Goal: Task Accomplishment & Management: Manage account settings

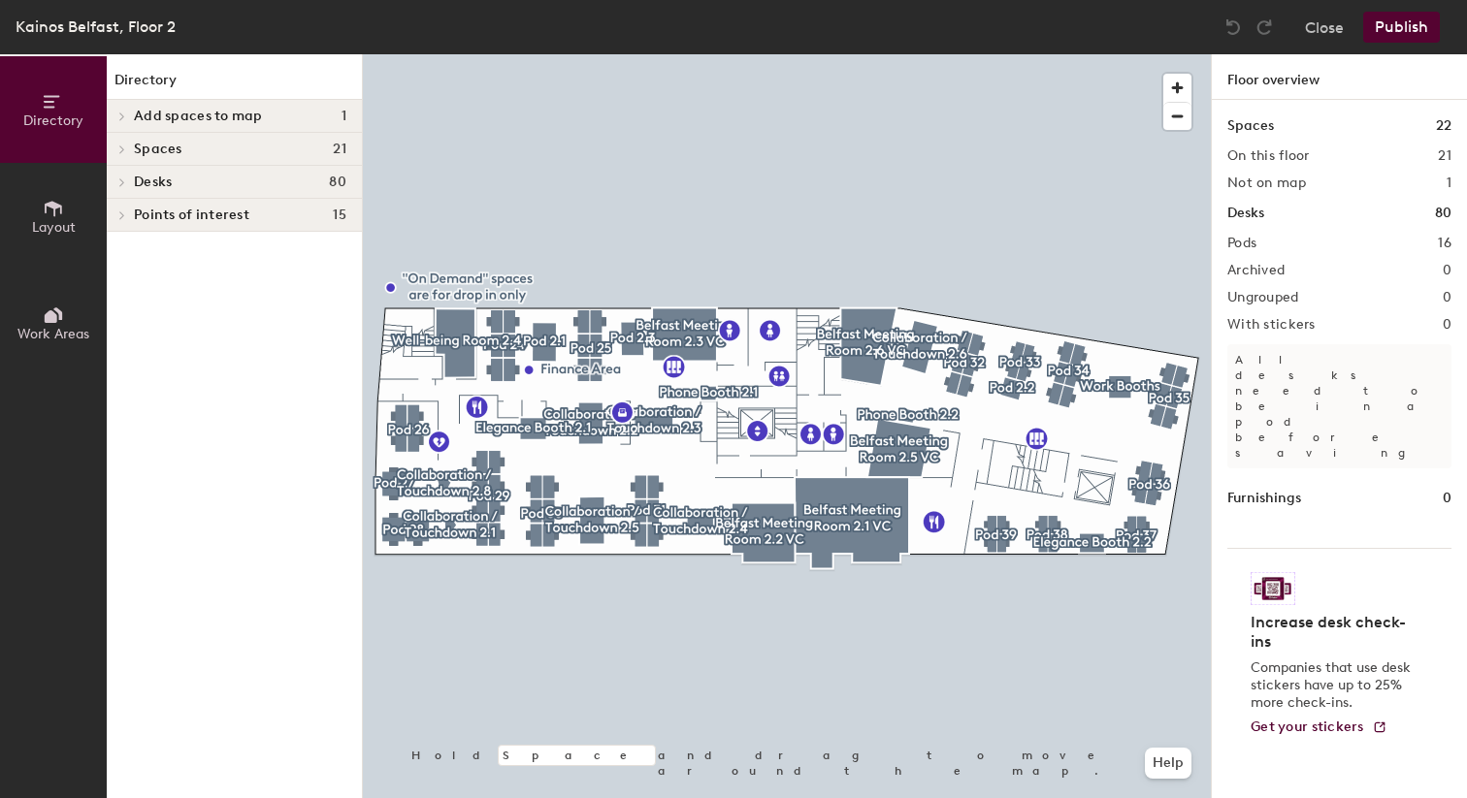
click at [772, 54] on div at bounding box center [787, 54] width 848 height 0
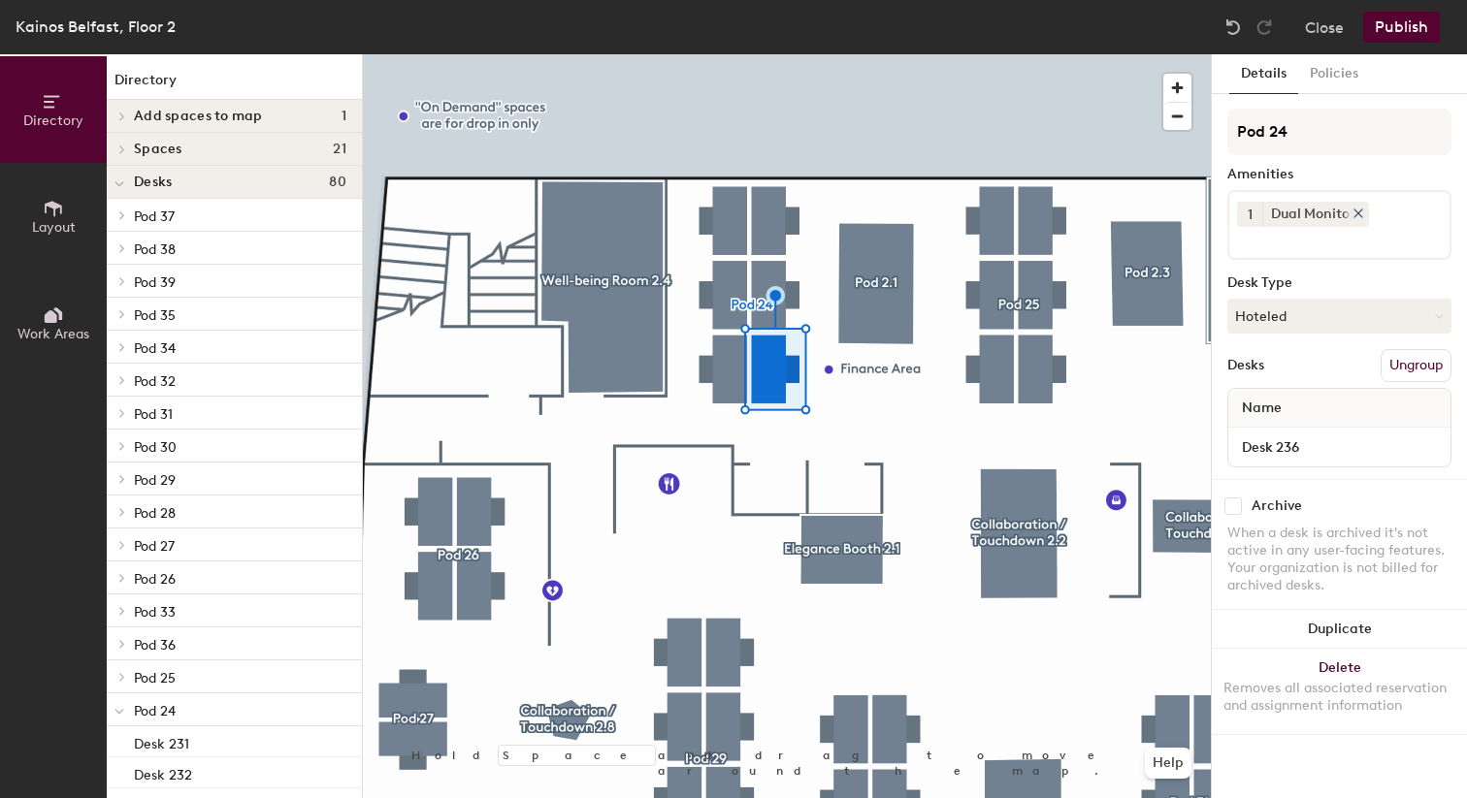
click at [1357, 212] on icon at bounding box center [1358, 214] width 14 height 14
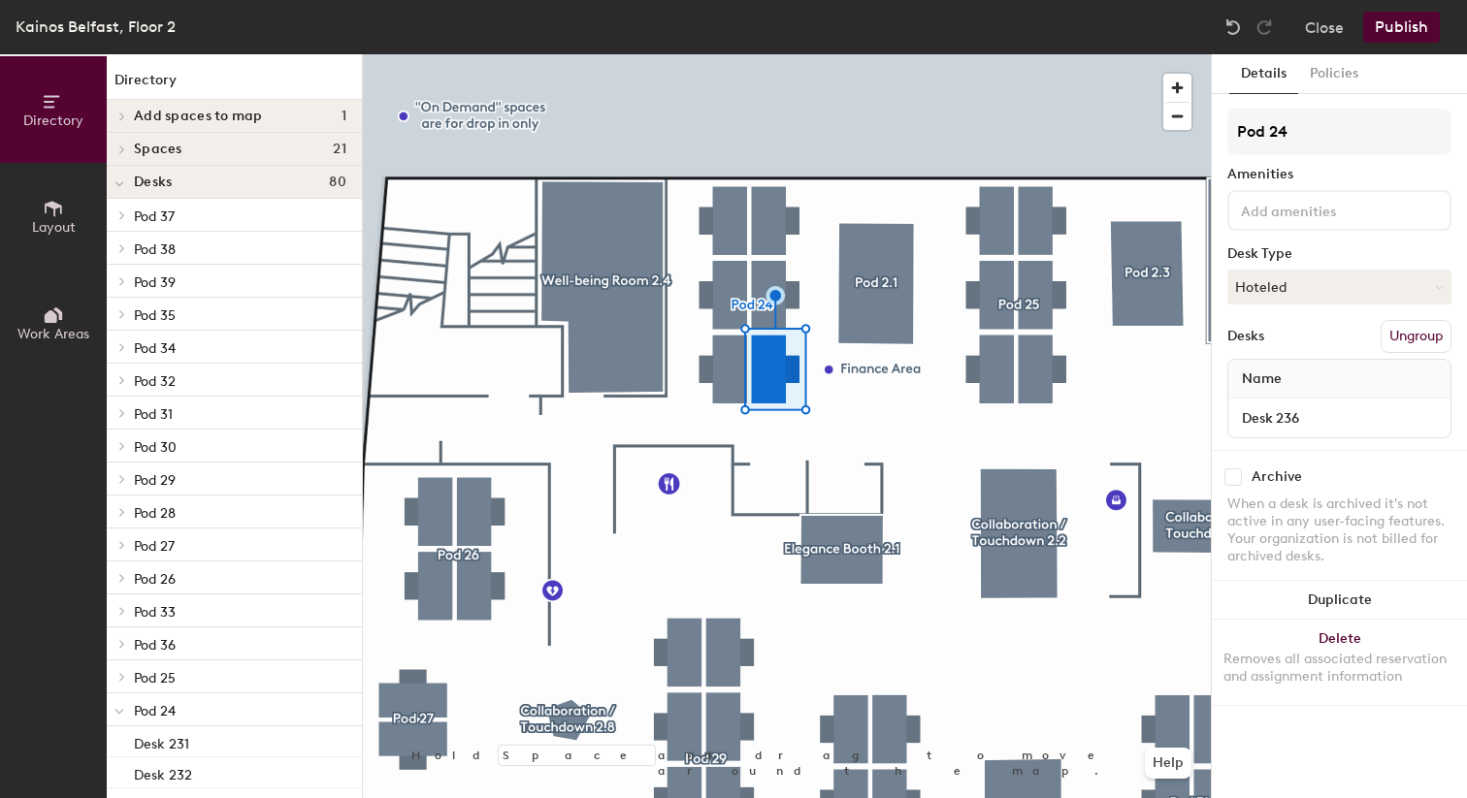
click at [1290, 213] on input at bounding box center [1324, 209] width 175 height 23
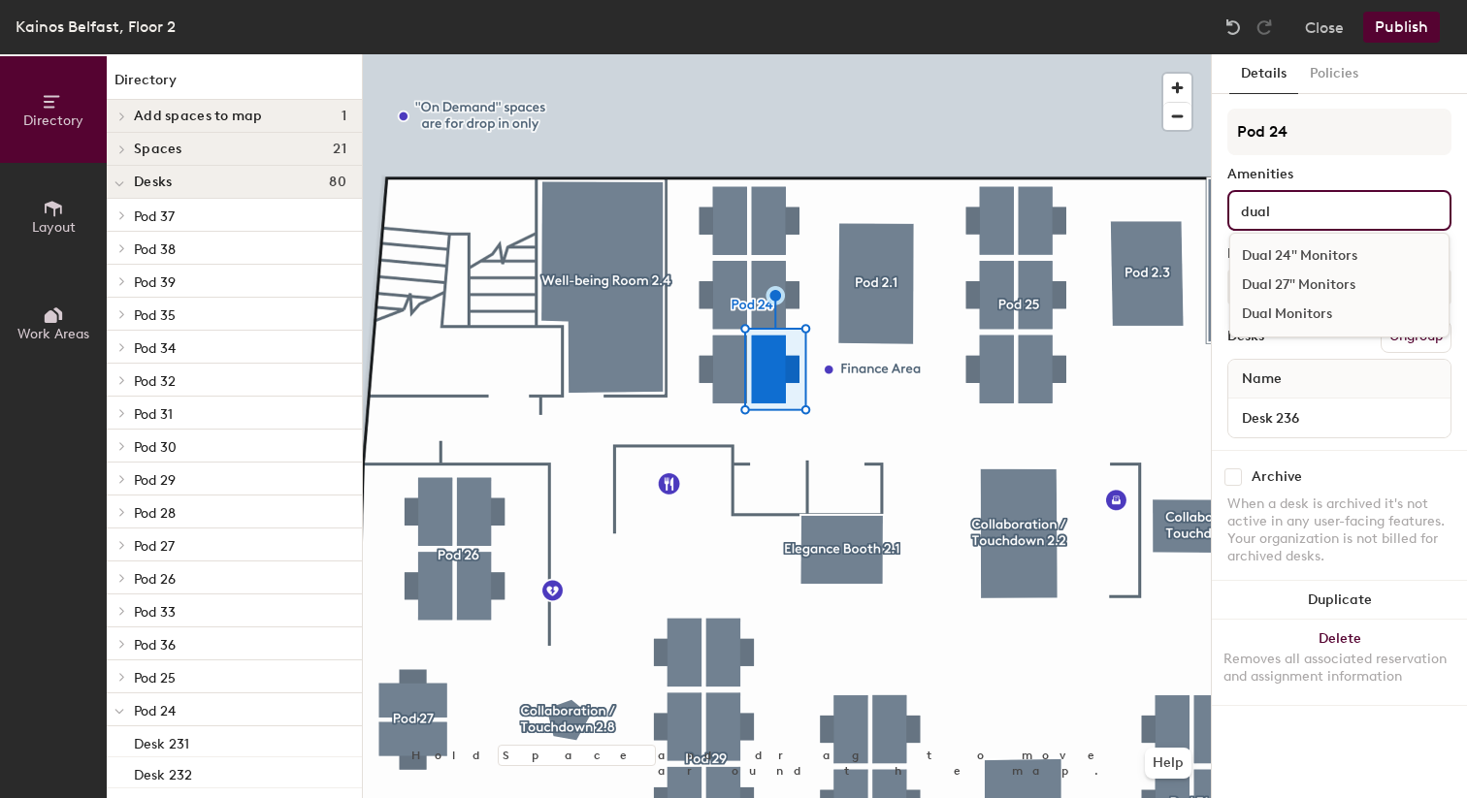
type input "dual"
click at [1315, 261] on div "Dual 24" Monitors" at bounding box center [1339, 256] width 218 height 29
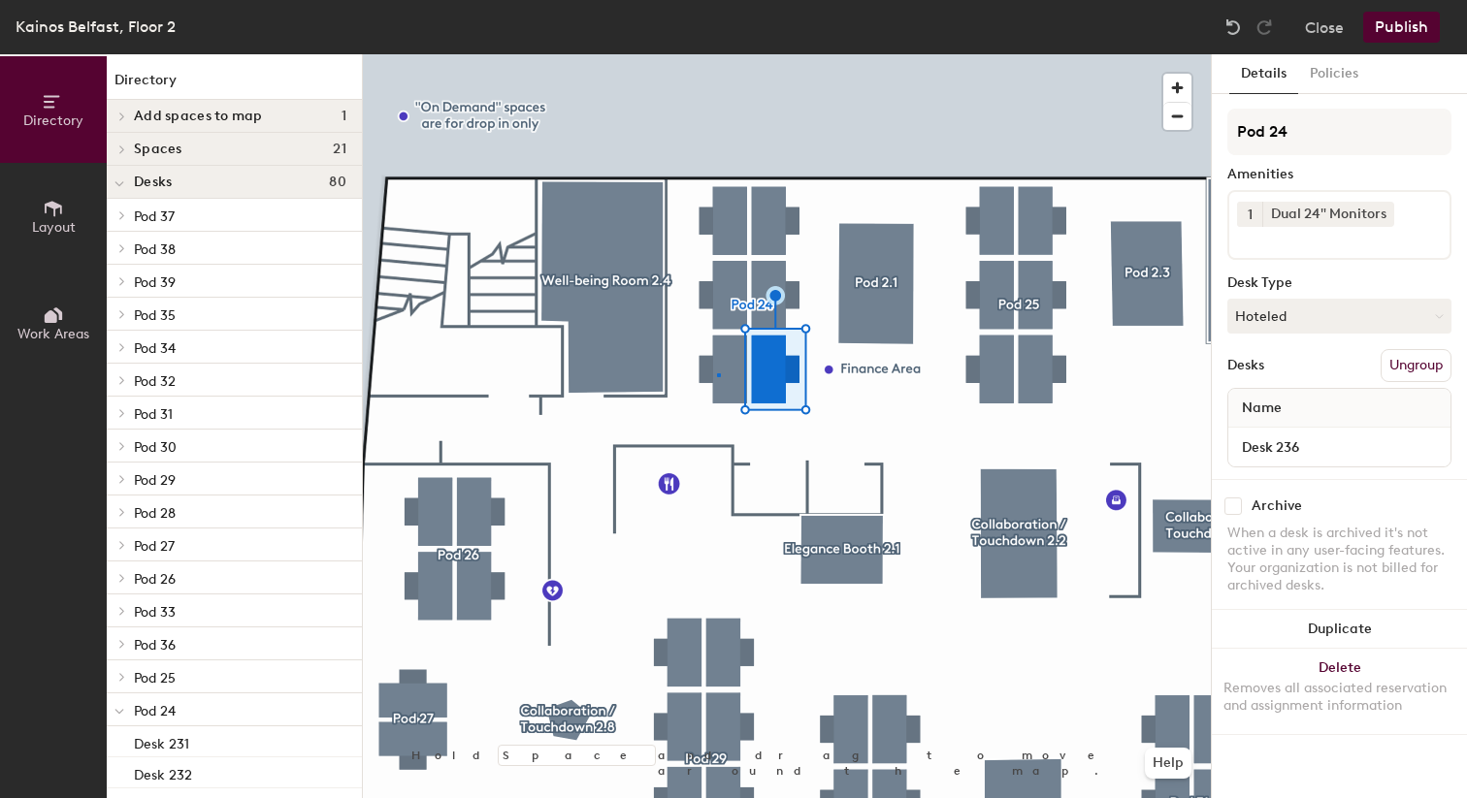
click at [717, 54] on div at bounding box center [787, 54] width 848 height 0
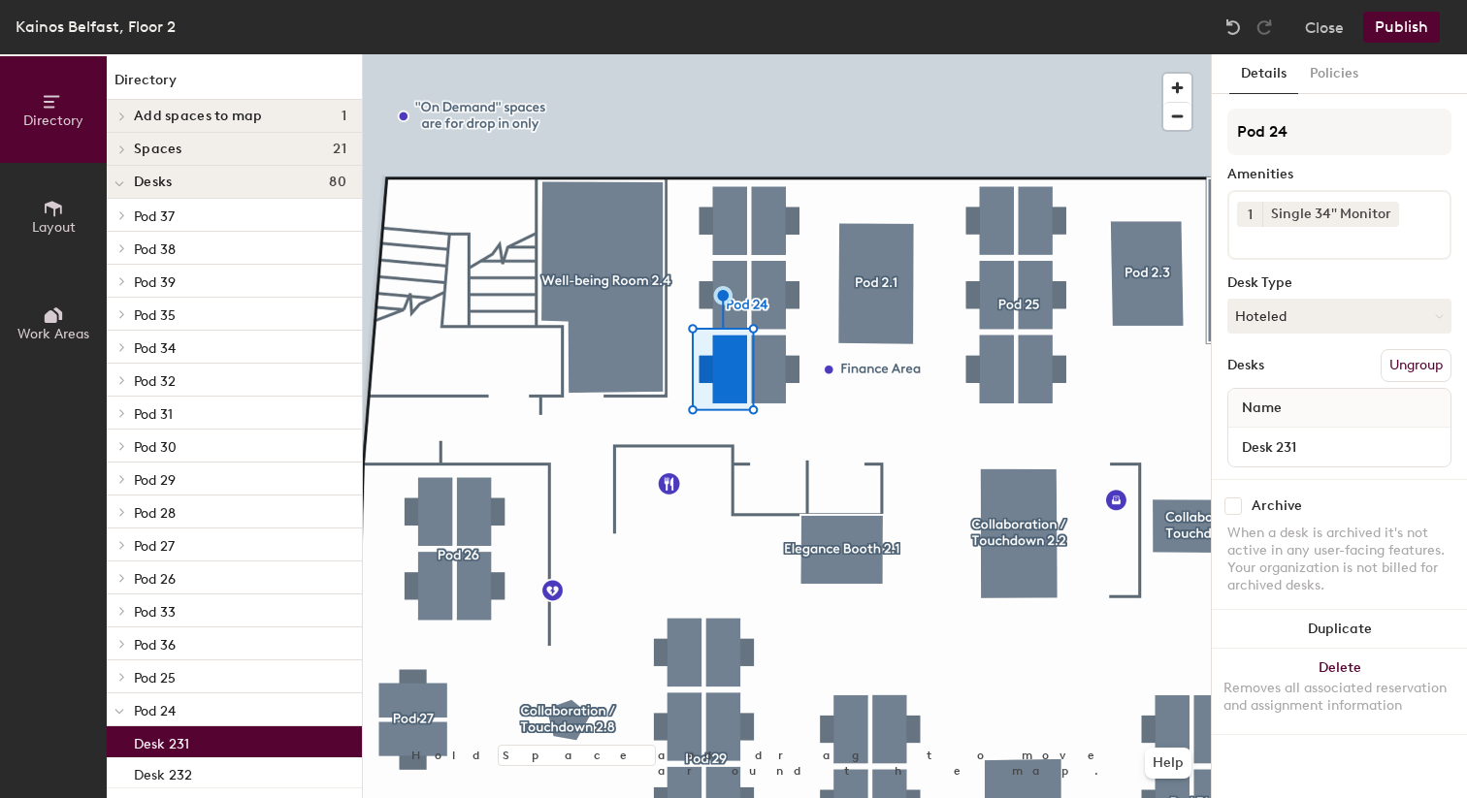
click at [765, 54] on div at bounding box center [787, 54] width 848 height 0
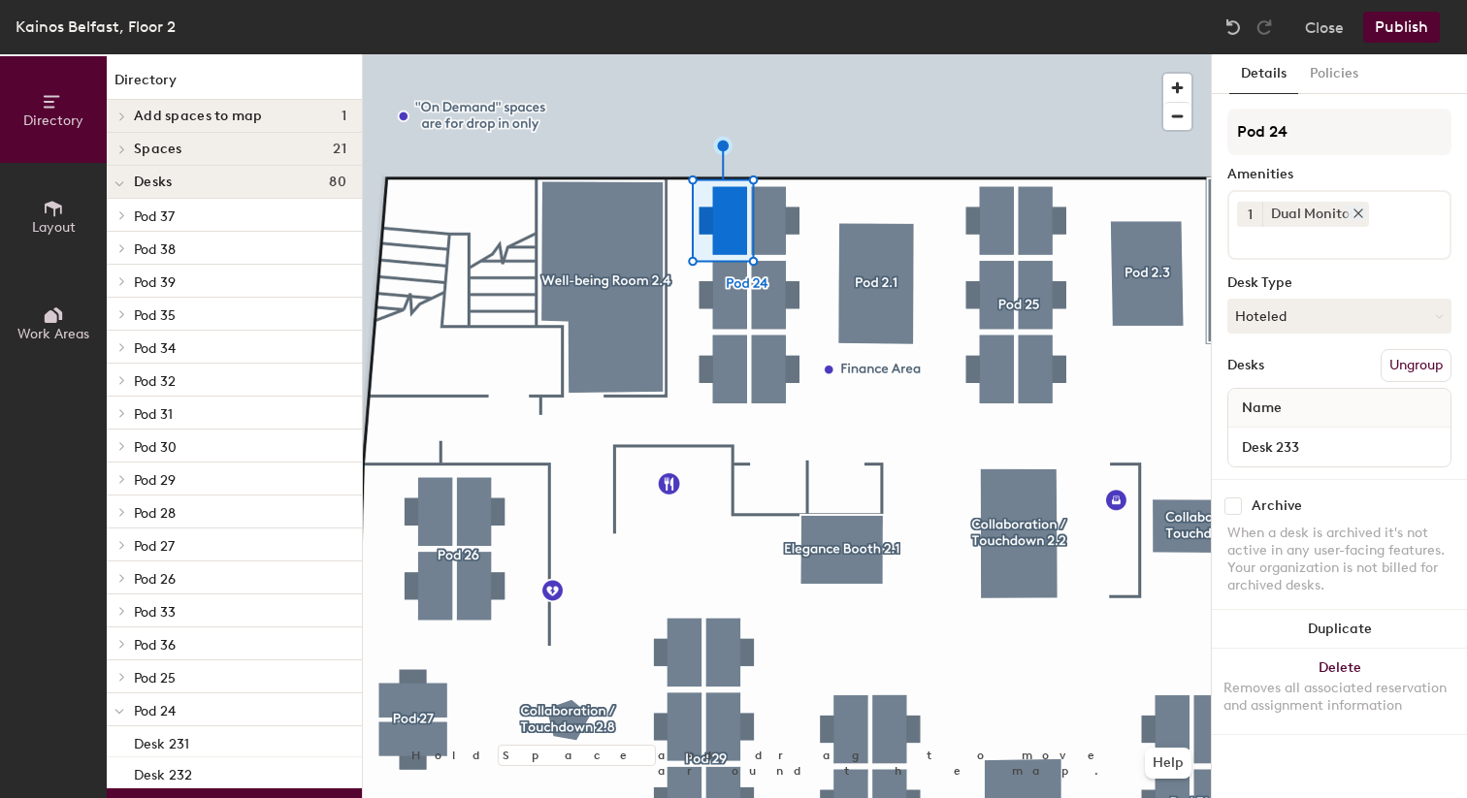
click at [1359, 216] on icon at bounding box center [1358, 214] width 14 height 14
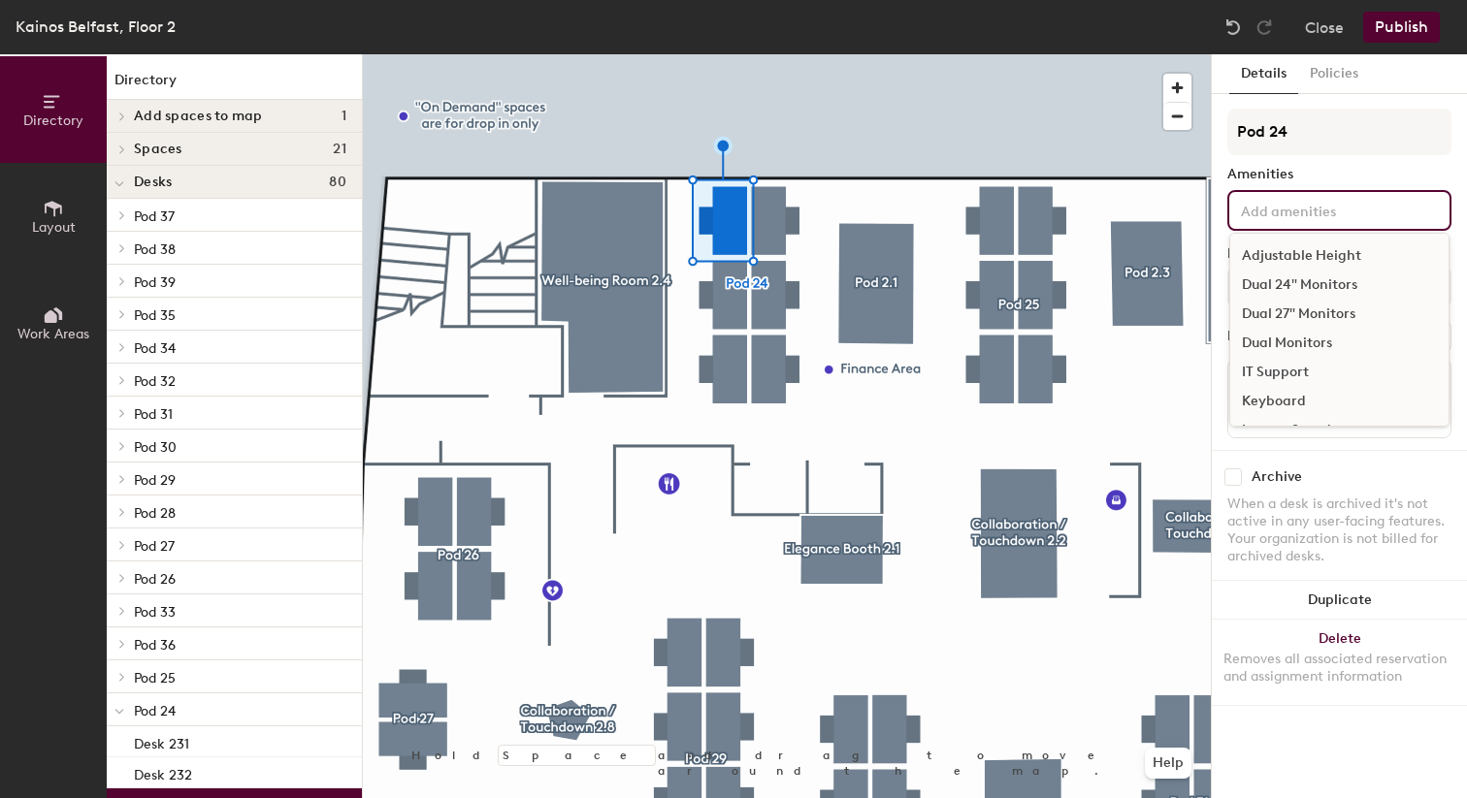
click at [1332, 227] on div "Adjustable Height Dual 24" Monitors Dual 27" Monitors Dual Monitors IT Support …" at bounding box center [1339, 210] width 224 height 41
click at [1333, 209] on input at bounding box center [1324, 209] width 175 height 23
click at [1319, 287] on div "Dual 24" Monitors" at bounding box center [1339, 285] width 218 height 29
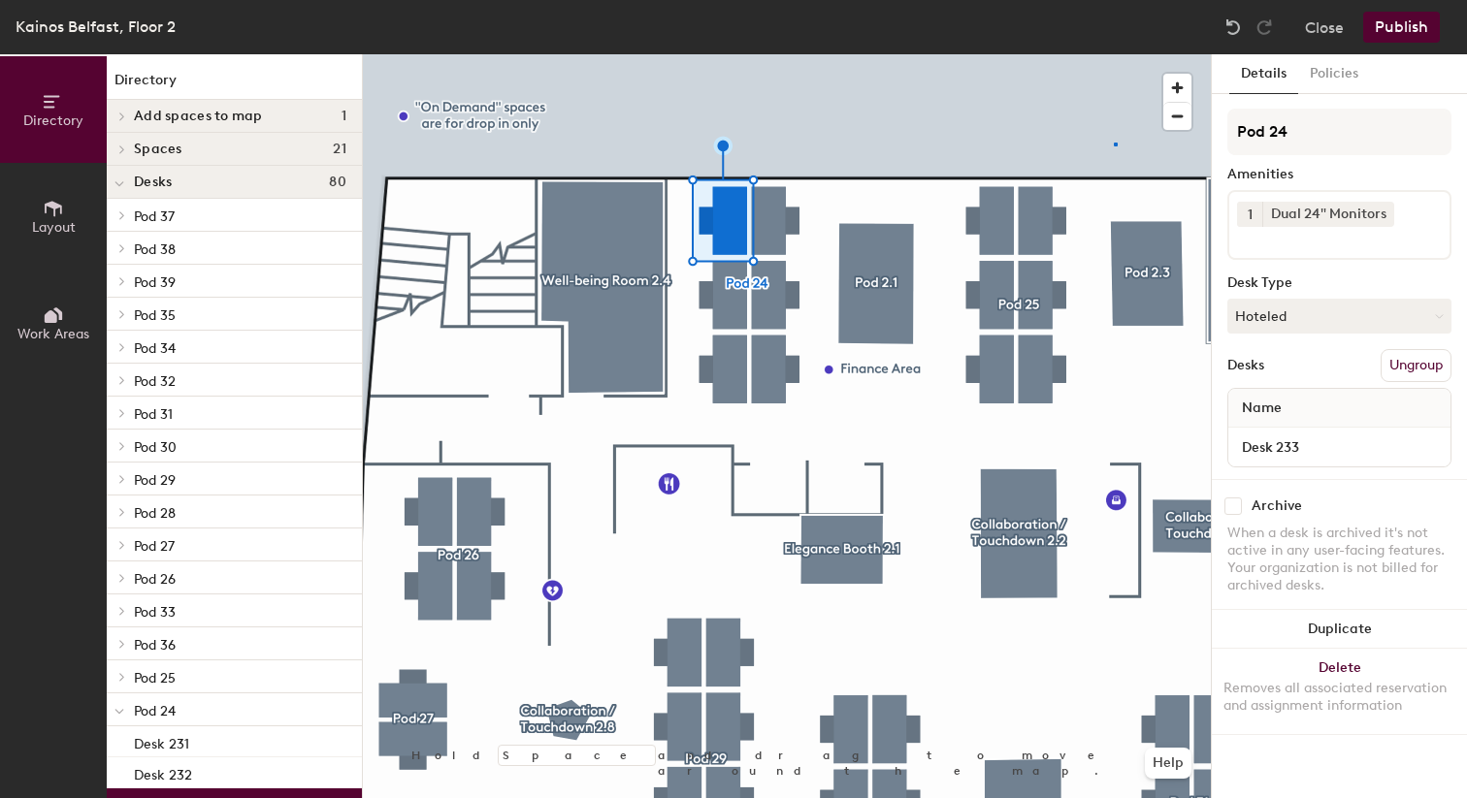
click at [1114, 54] on div at bounding box center [787, 54] width 848 height 0
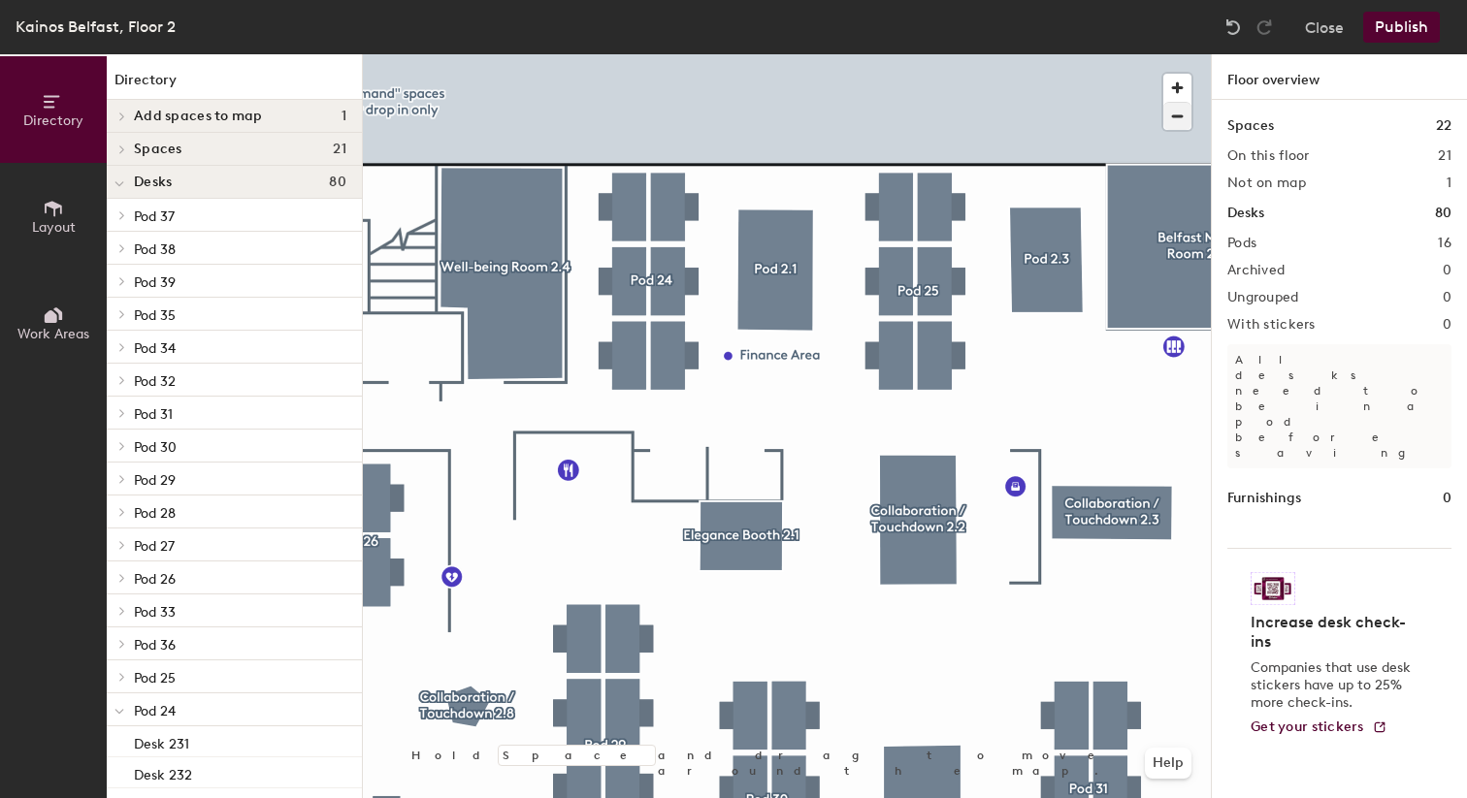
click at [981, 54] on div at bounding box center [787, 54] width 848 height 0
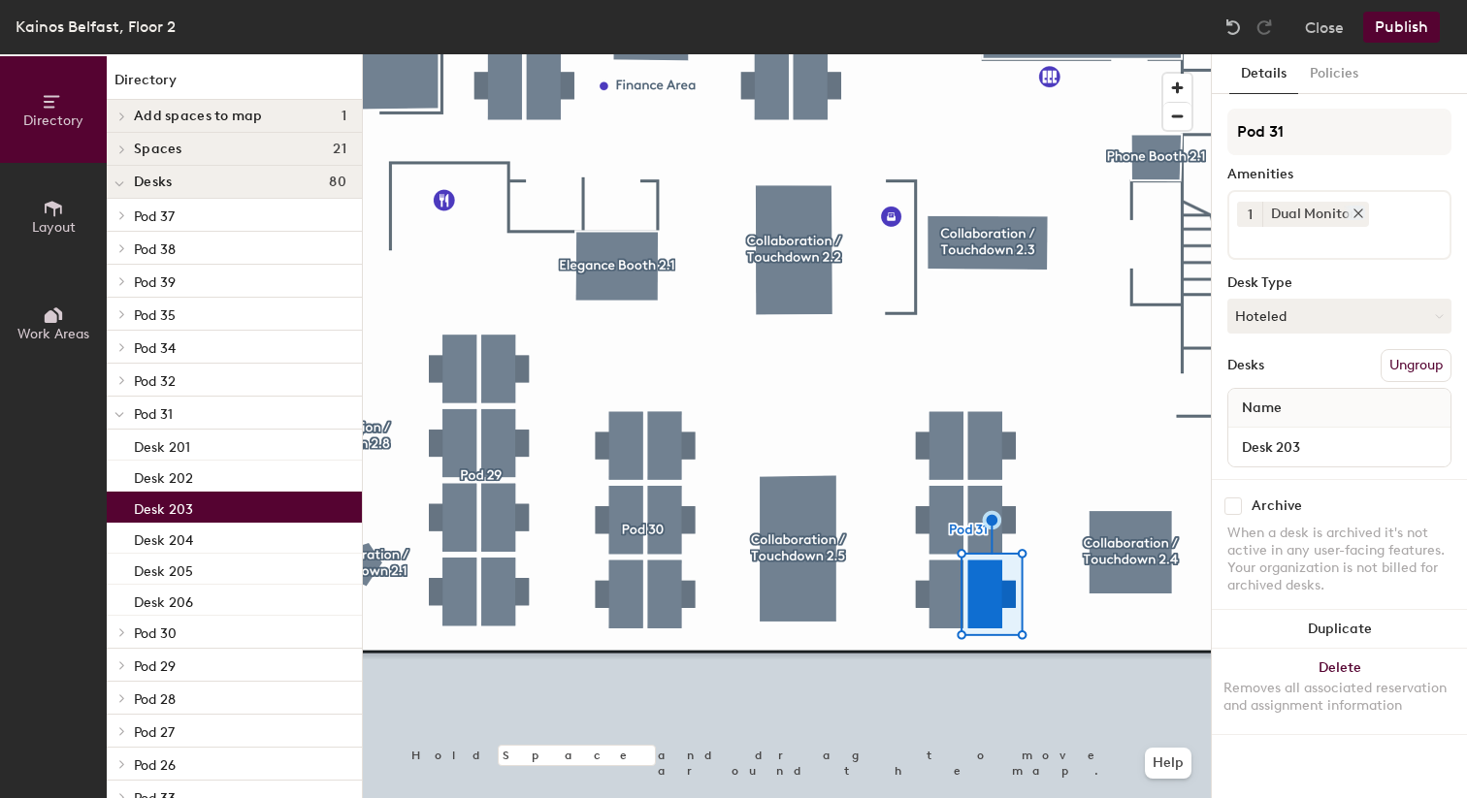
click at [1355, 217] on icon at bounding box center [1358, 214] width 8 height 8
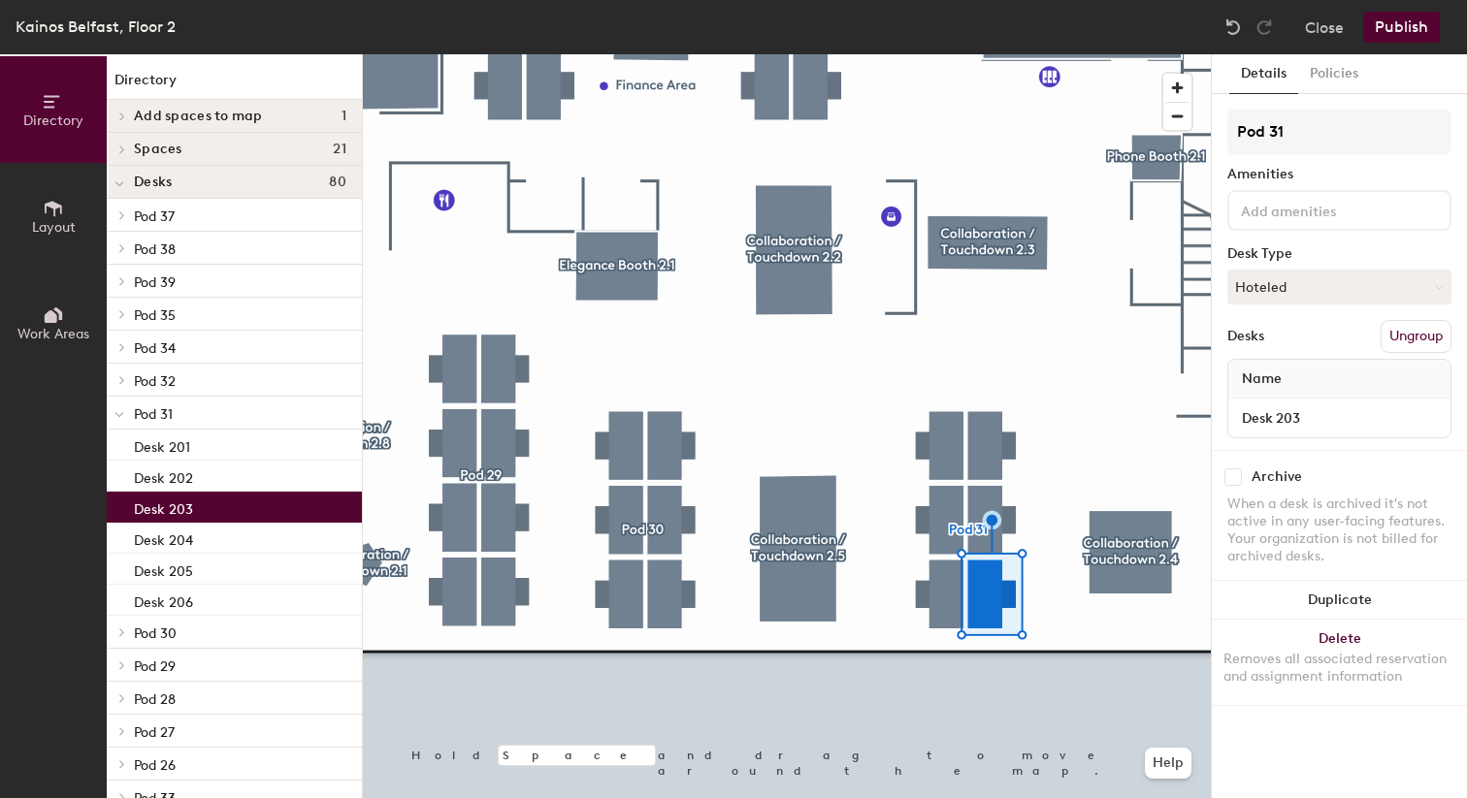
click at [1363, 208] on input at bounding box center [1324, 209] width 175 height 23
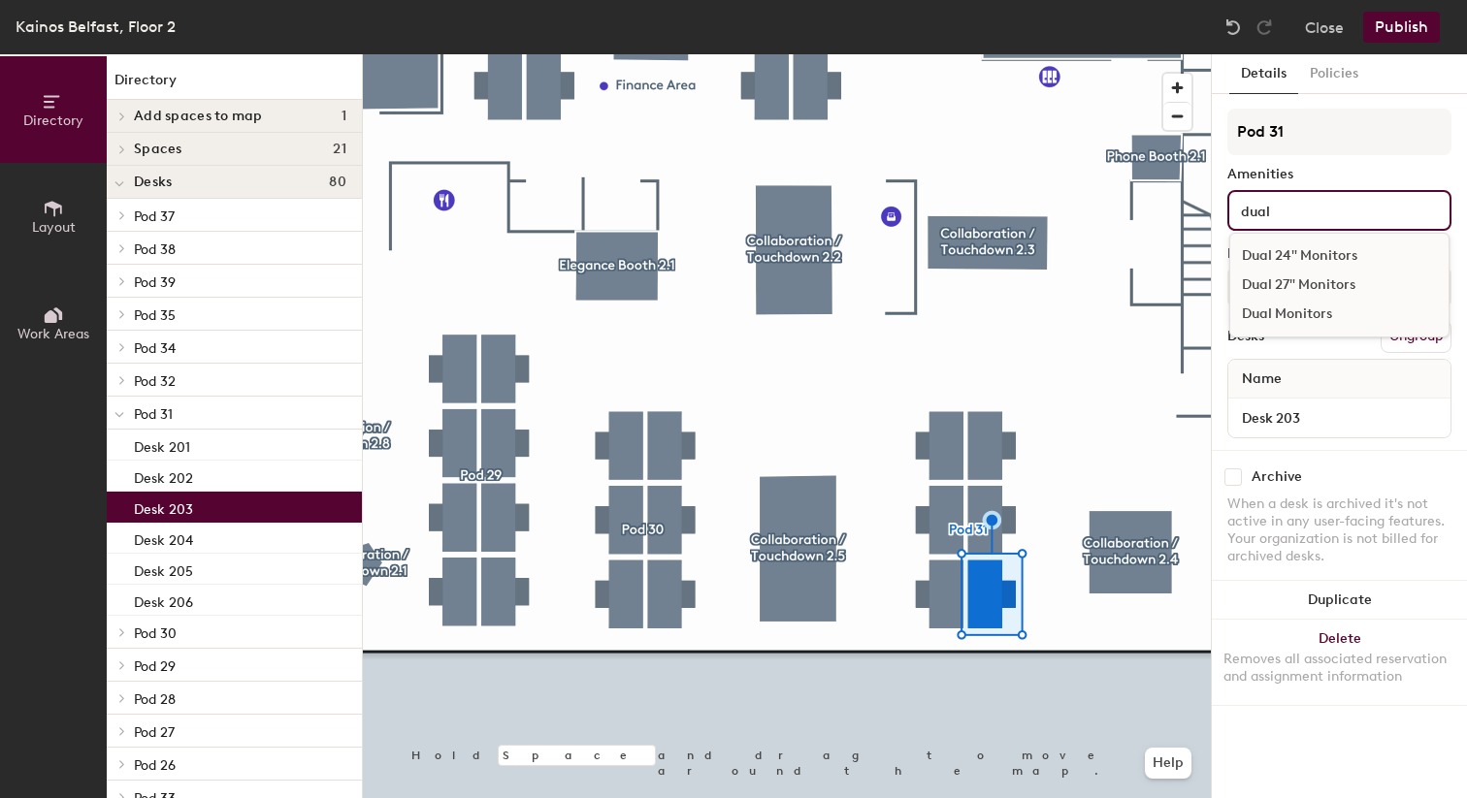
type input "dual"
click at [1341, 262] on div "Dual 24" Monitors" at bounding box center [1339, 256] width 218 height 29
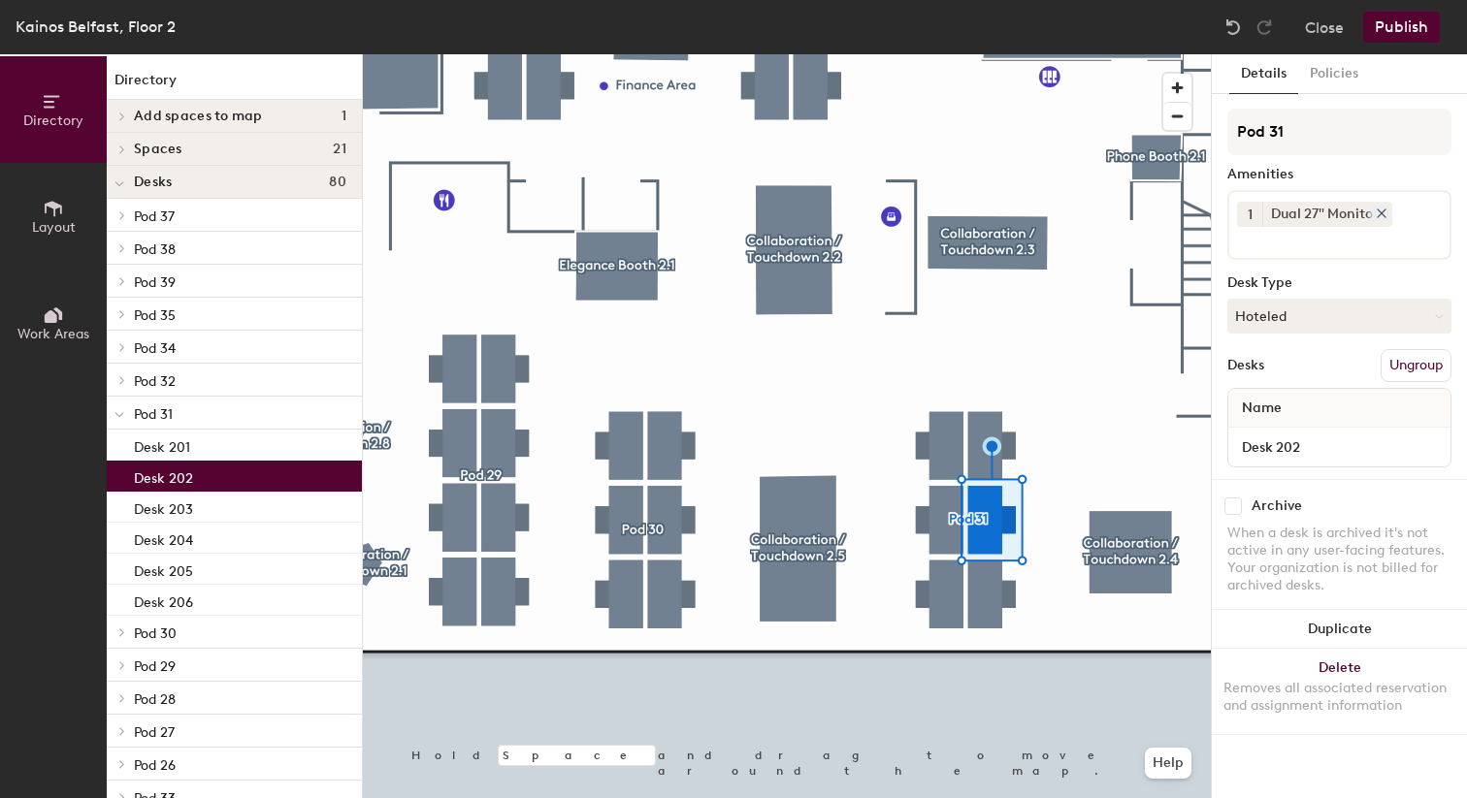
click at [1382, 212] on icon at bounding box center [1382, 214] width 14 height 14
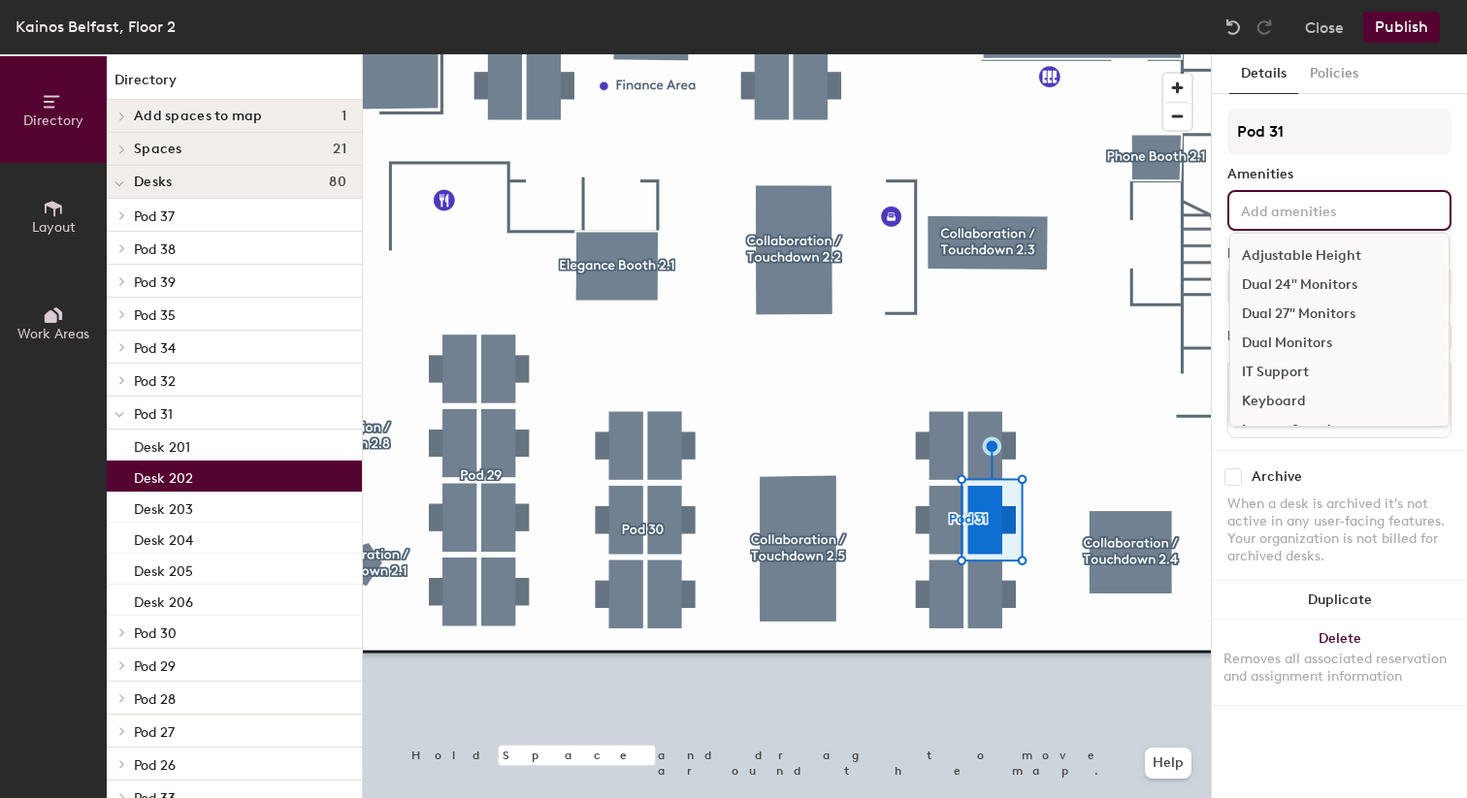
click at [1314, 210] on input at bounding box center [1324, 209] width 175 height 23
type input "sing"
click at [1287, 370] on div "Single 34" Monitor" at bounding box center [1339, 372] width 218 height 29
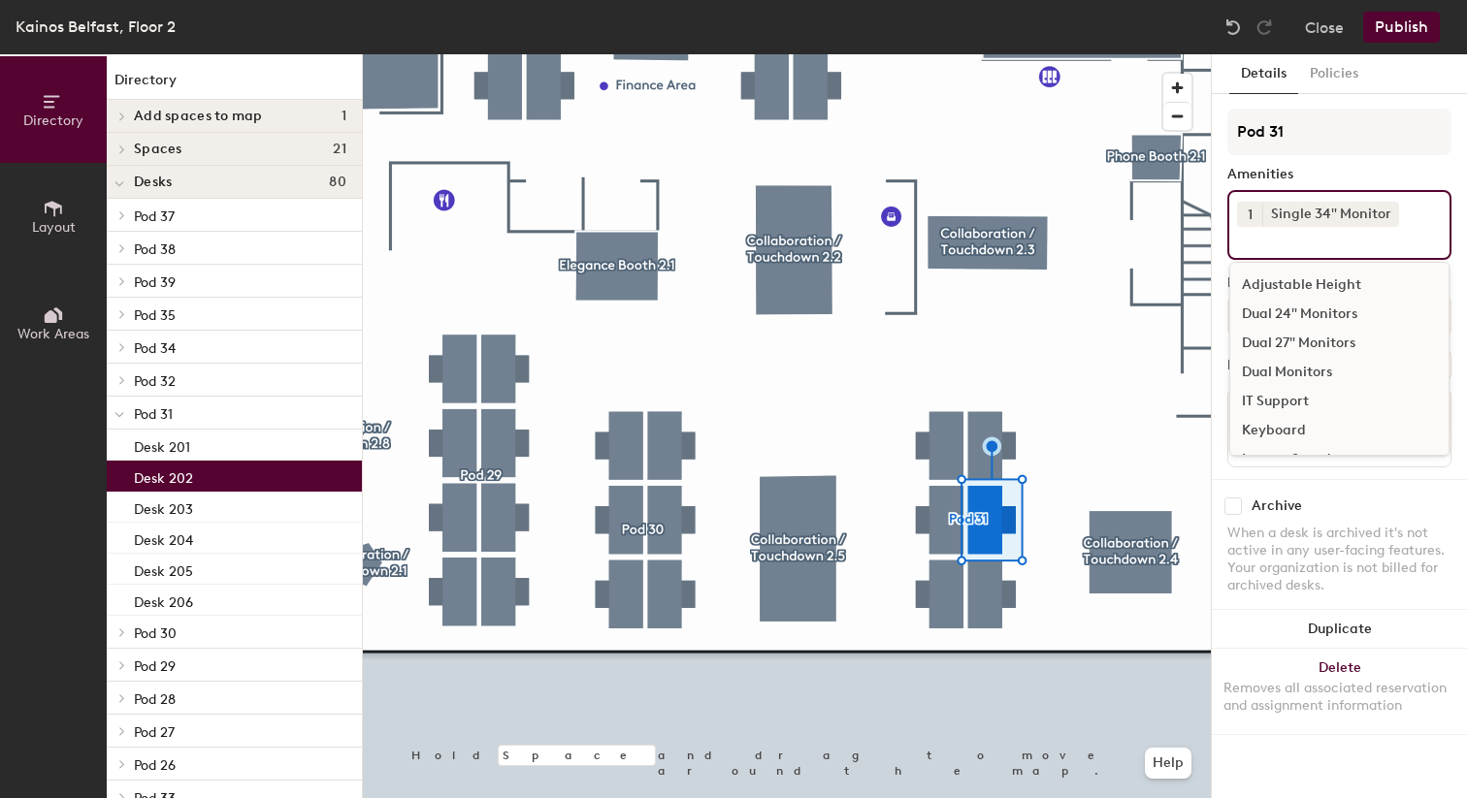
click at [1038, 54] on div at bounding box center [787, 54] width 848 height 0
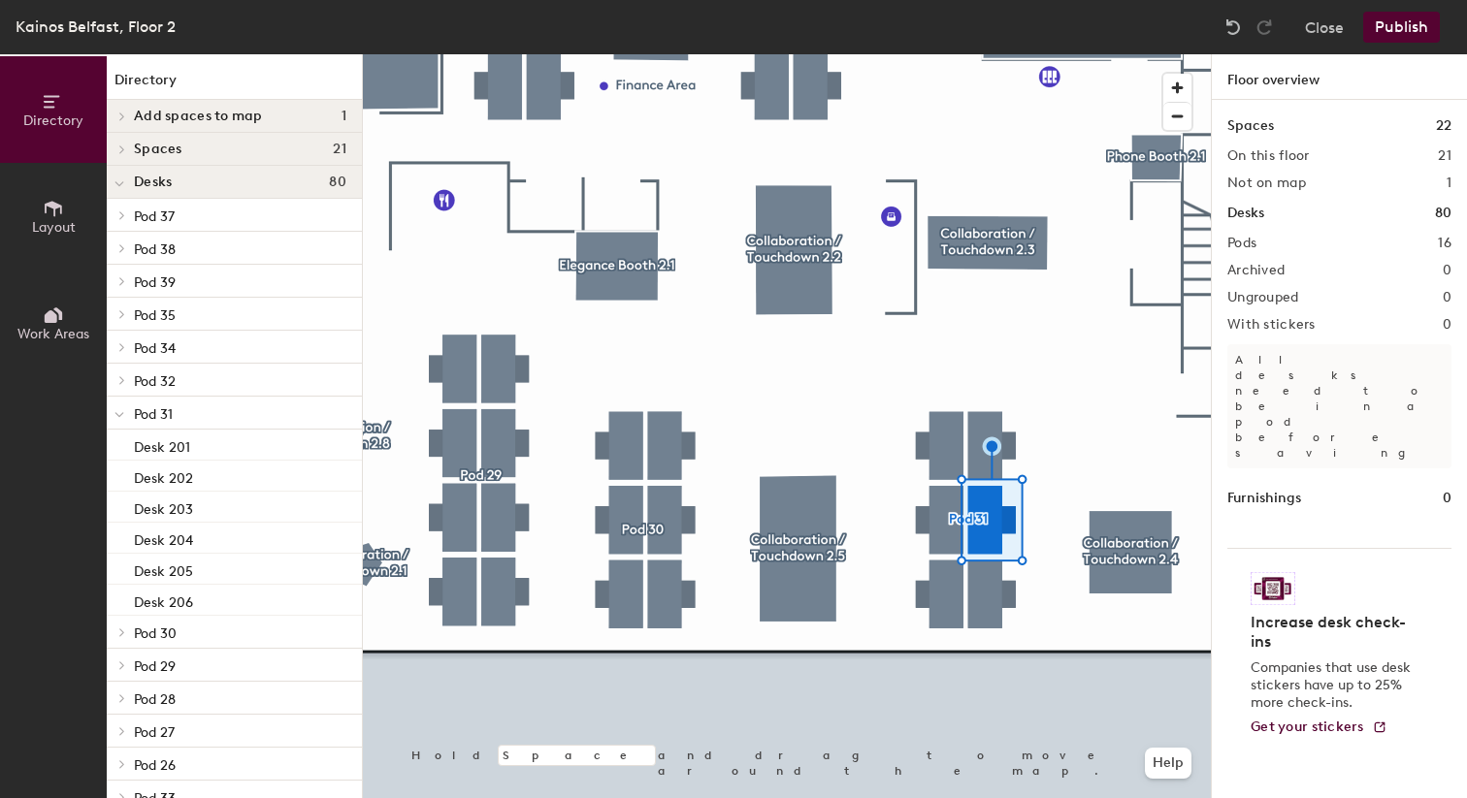
click at [985, 54] on div at bounding box center [787, 54] width 848 height 0
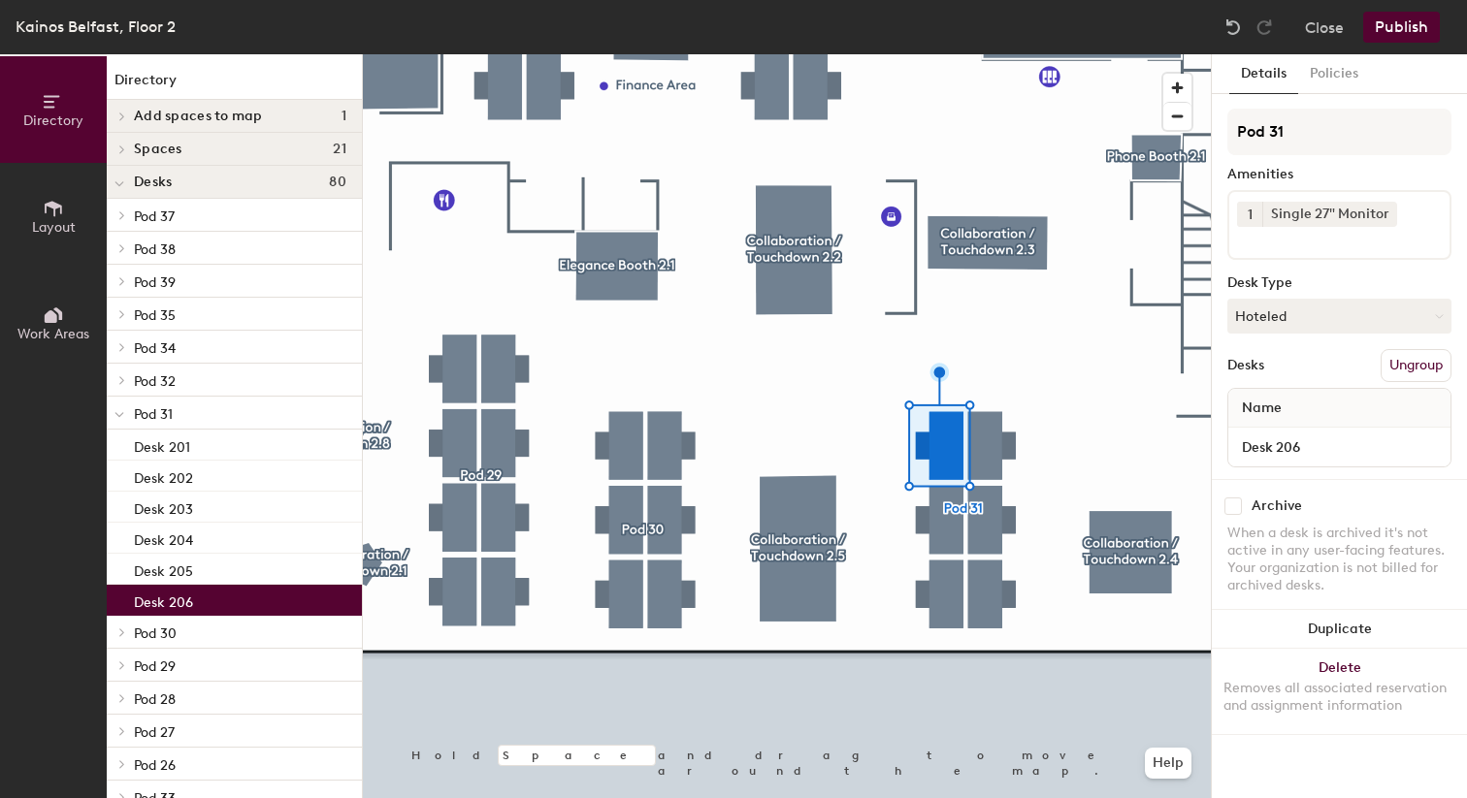
click at [942, 54] on div at bounding box center [787, 54] width 848 height 0
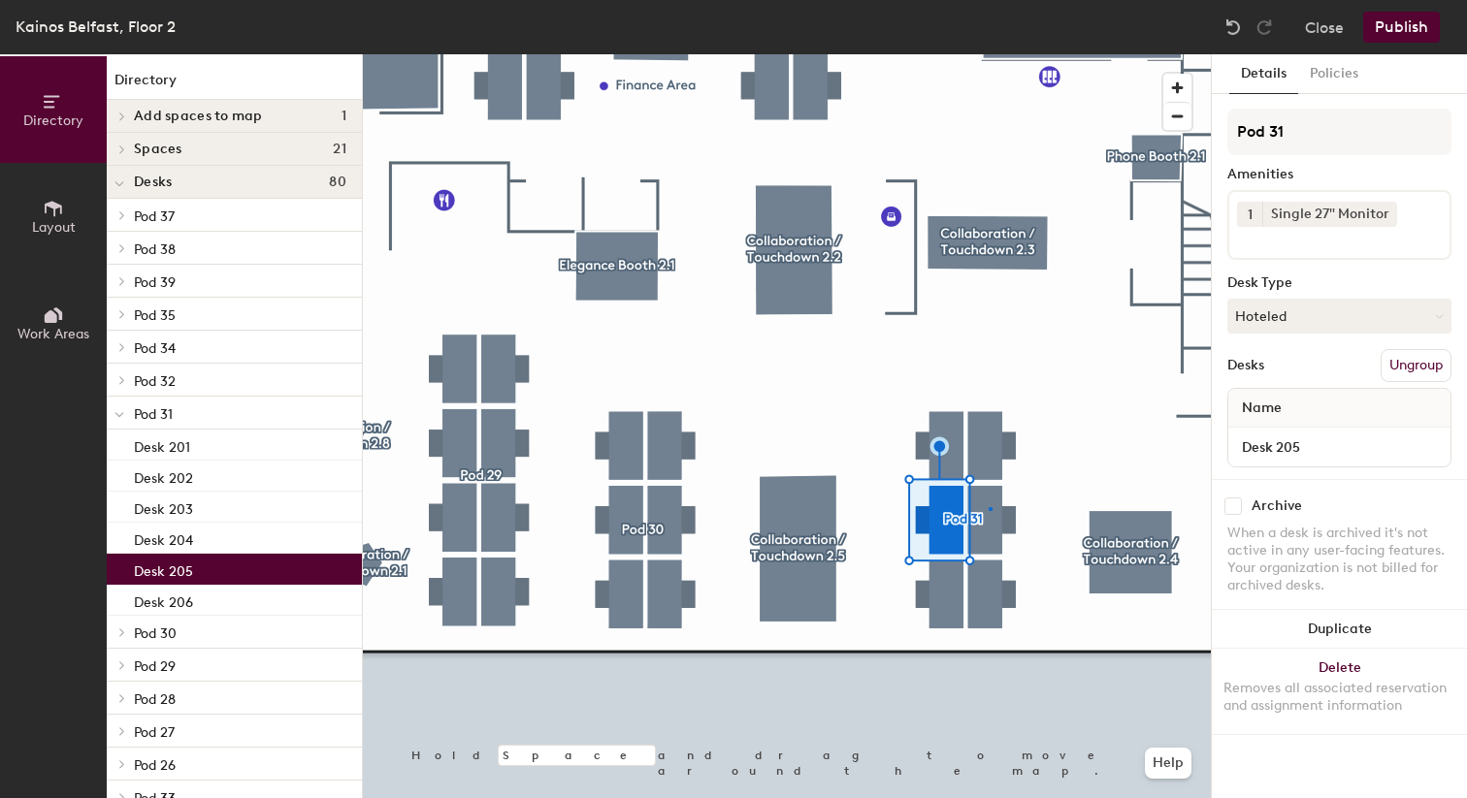
click at [989, 54] on div at bounding box center [787, 54] width 848 height 0
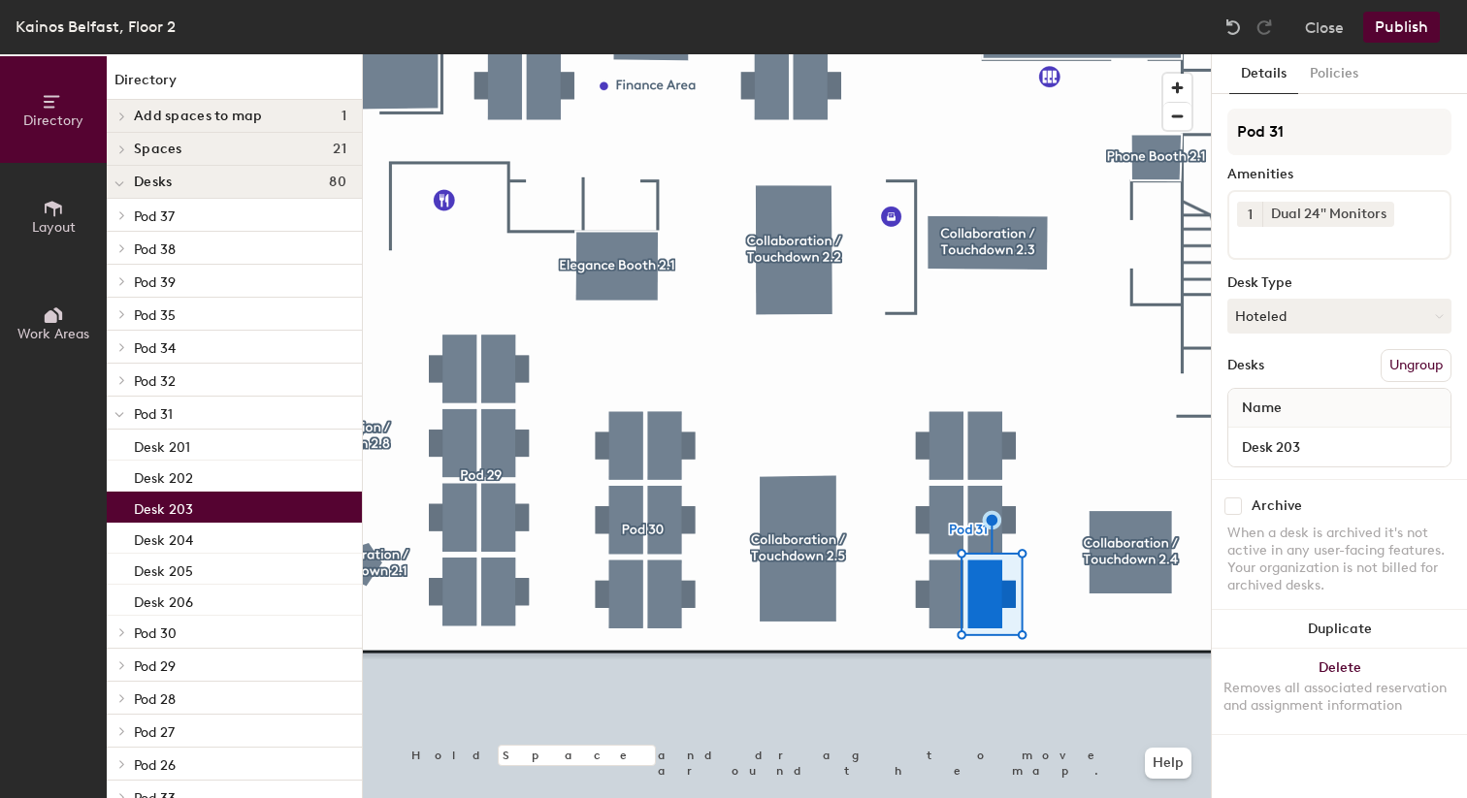
click at [952, 54] on div at bounding box center [787, 54] width 848 height 0
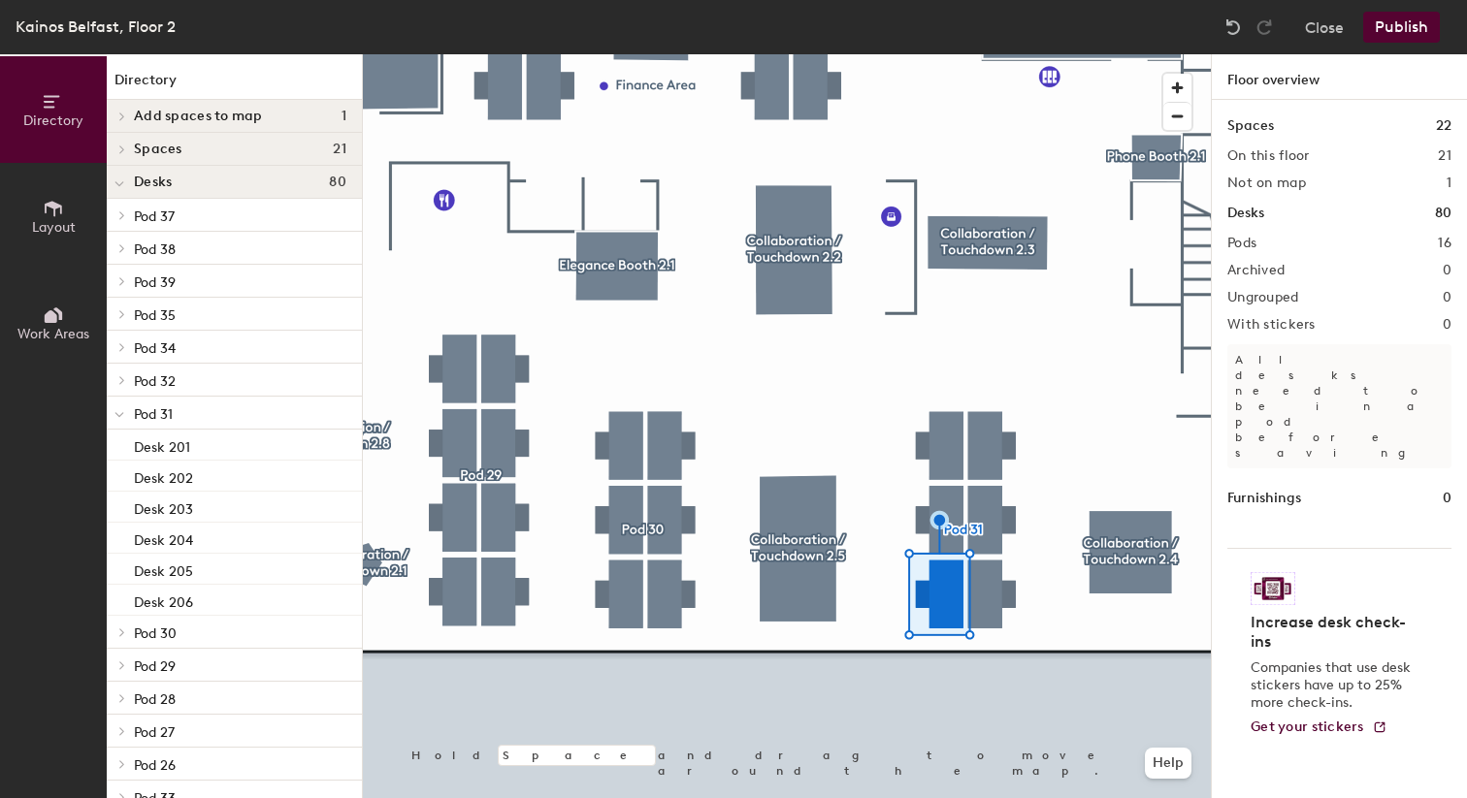
click at [1403, 23] on button "Publish" at bounding box center [1401, 27] width 77 height 31
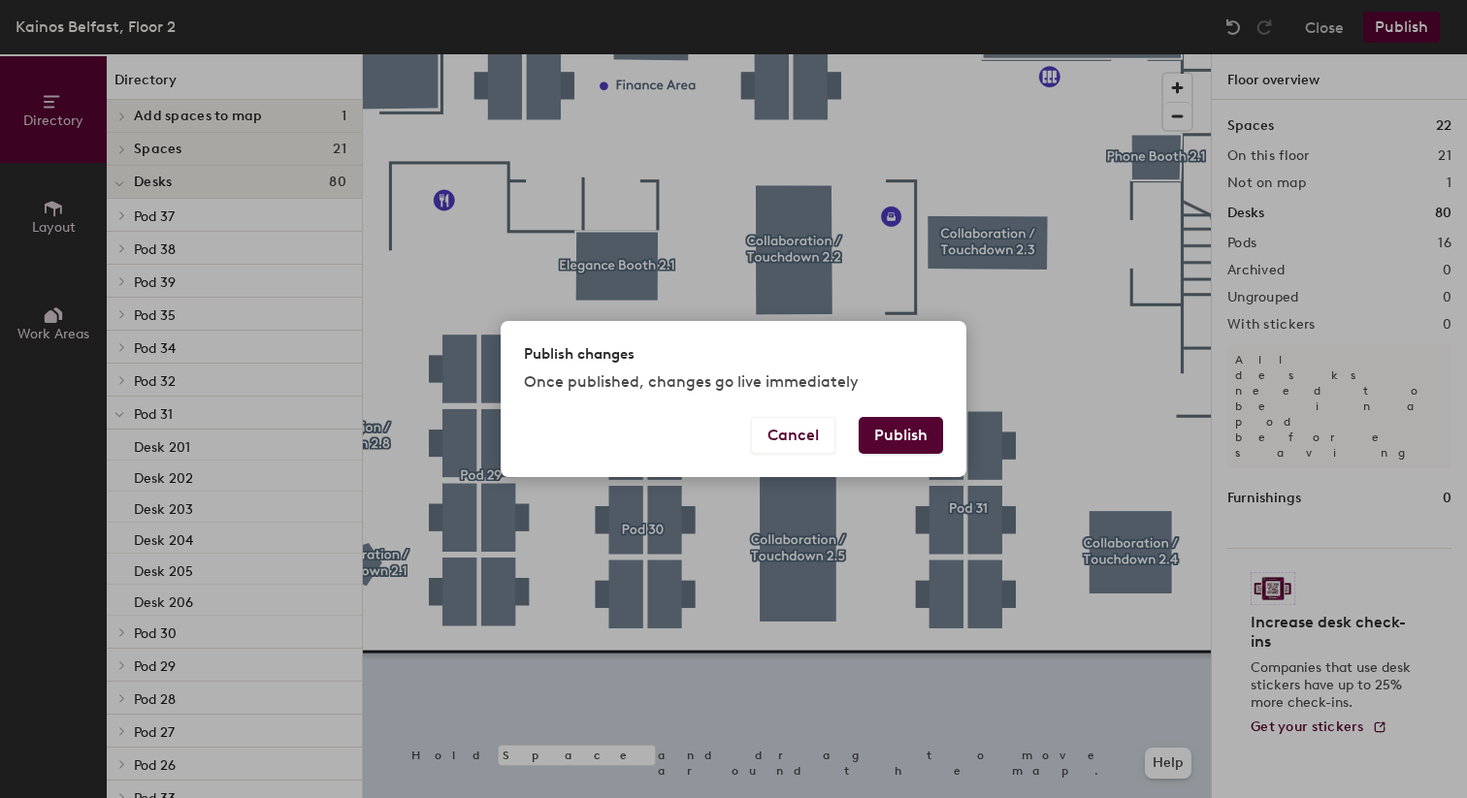
click at [882, 454] on div "Cancel Publish" at bounding box center [734, 447] width 466 height 60
click at [882, 441] on button "Publish" at bounding box center [901, 435] width 84 height 37
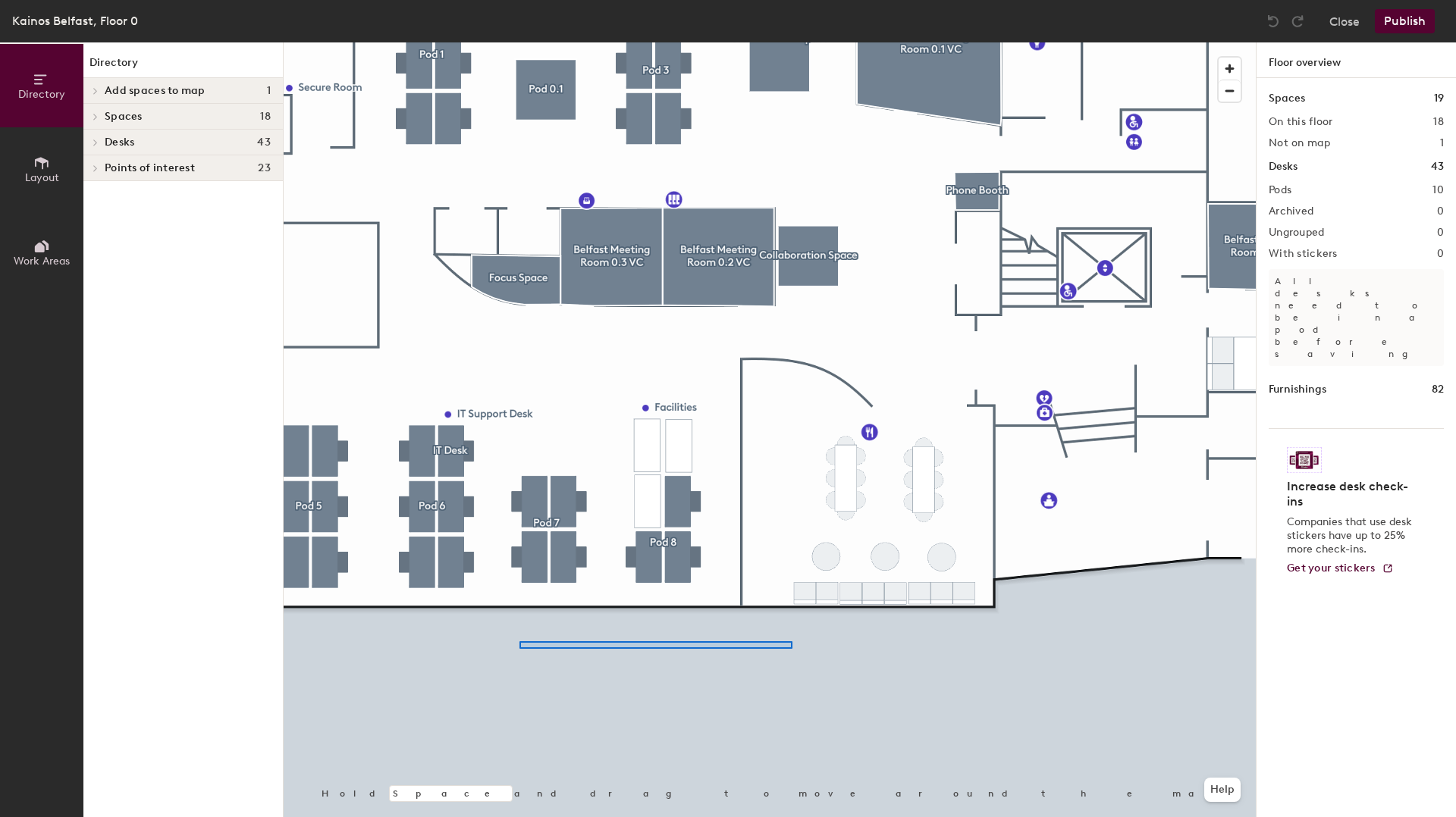
click at [799, 42] on div at bounding box center [770, 42] width 972 height 0
click at [807, 42] on div at bounding box center [770, 42] width 972 height 0
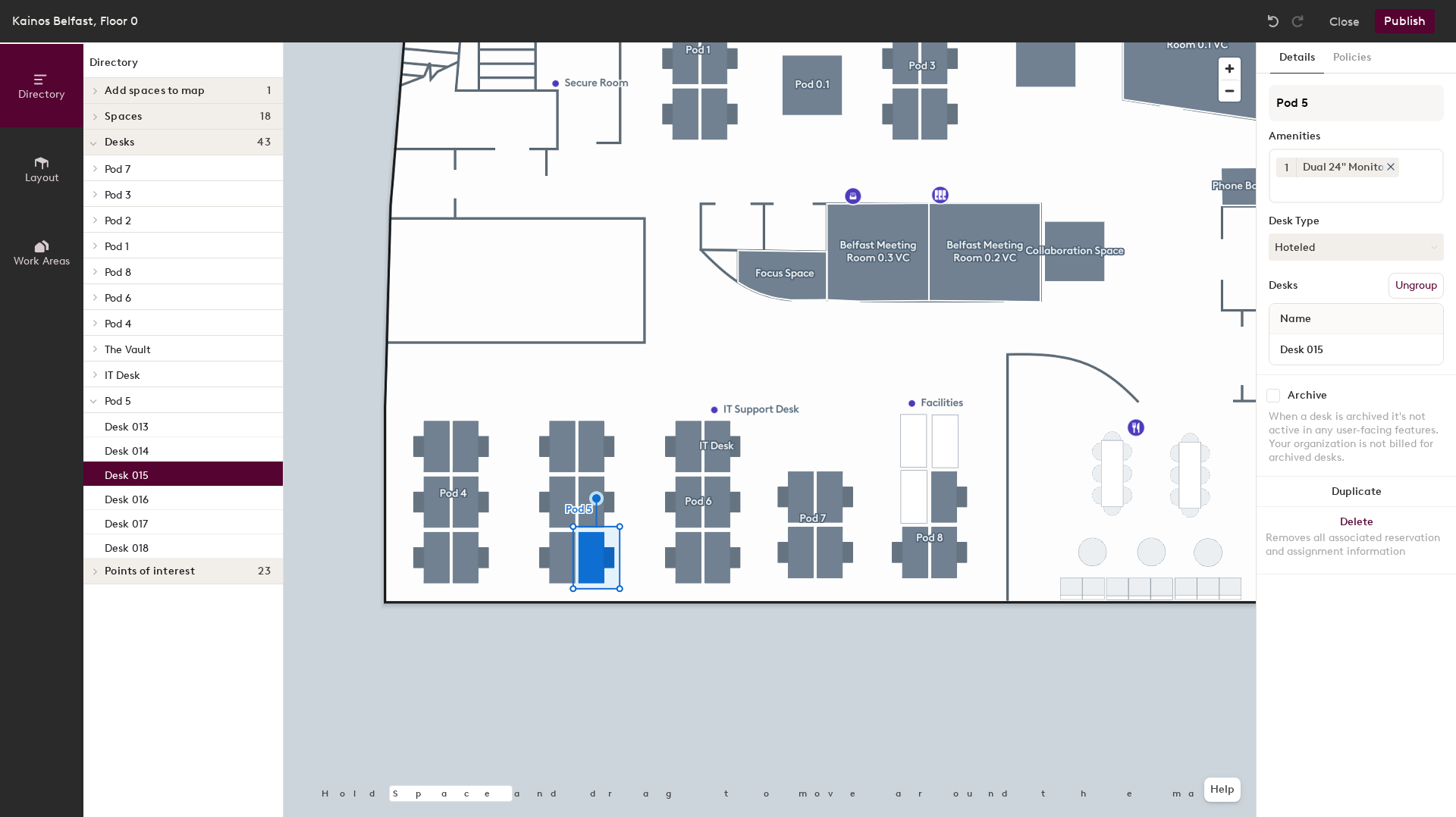
click at [1390, 166] on icon at bounding box center [1390, 167] width 6 height 6
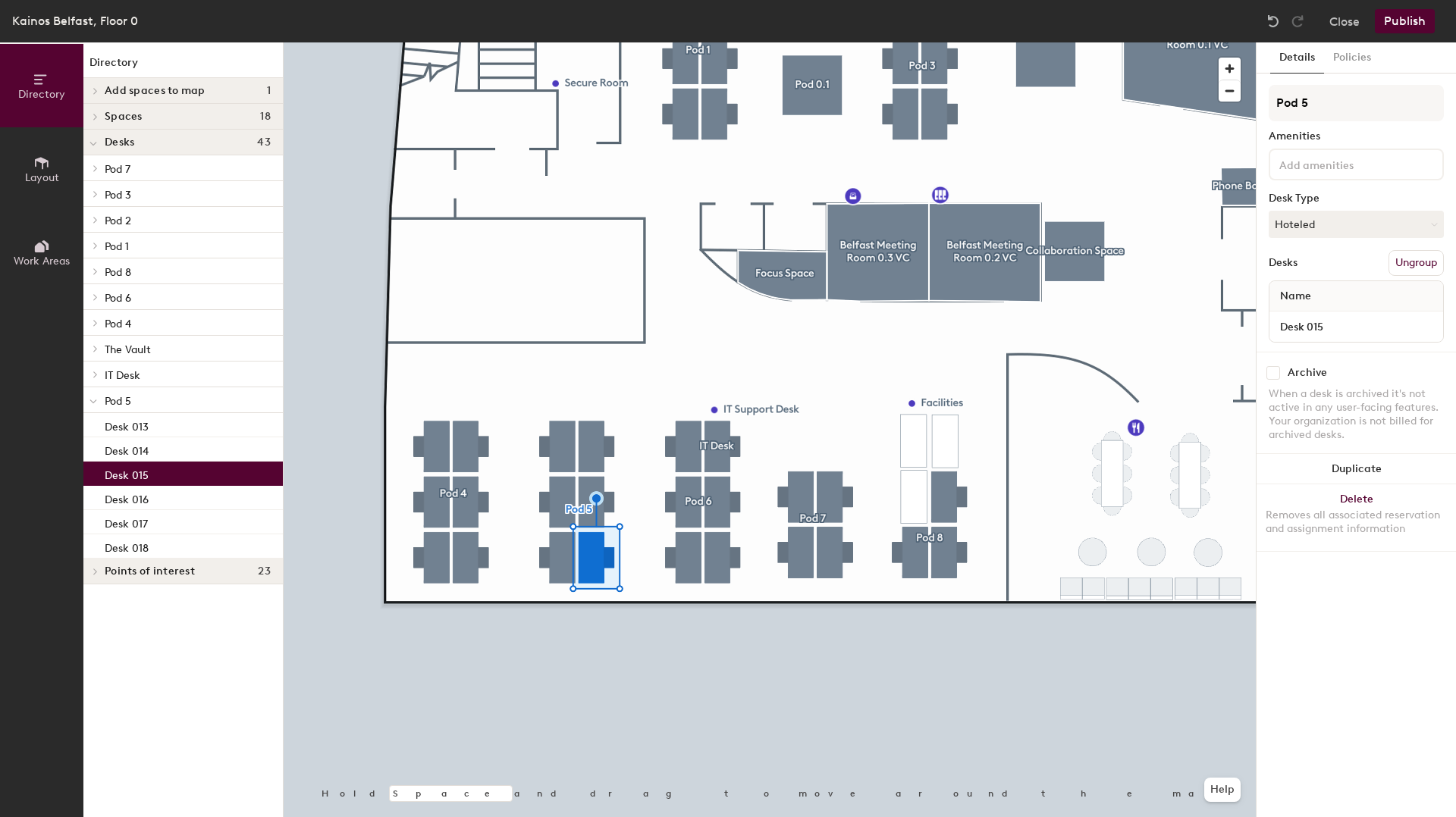
click at [1350, 180] on div at bounding box center [1356, 164] width 175 height 32
type input "si"
click at [1313, 198] on div "Single 24" Monitor" at bounding box center [1356, 200] width 170 height 23
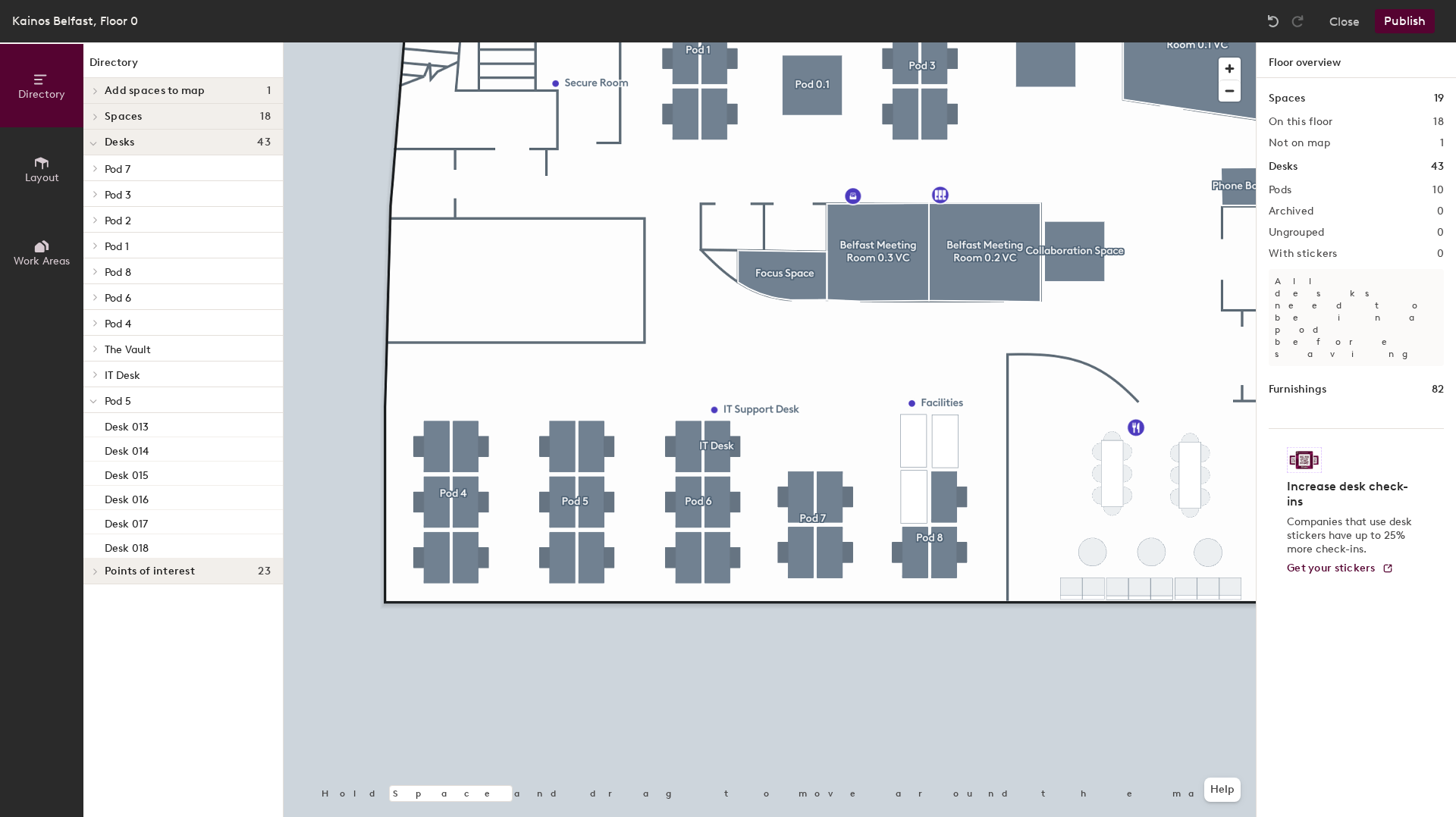
click at [1396, 13] on button "Publish" at bounding box center [1404, 21] width 60 height 24
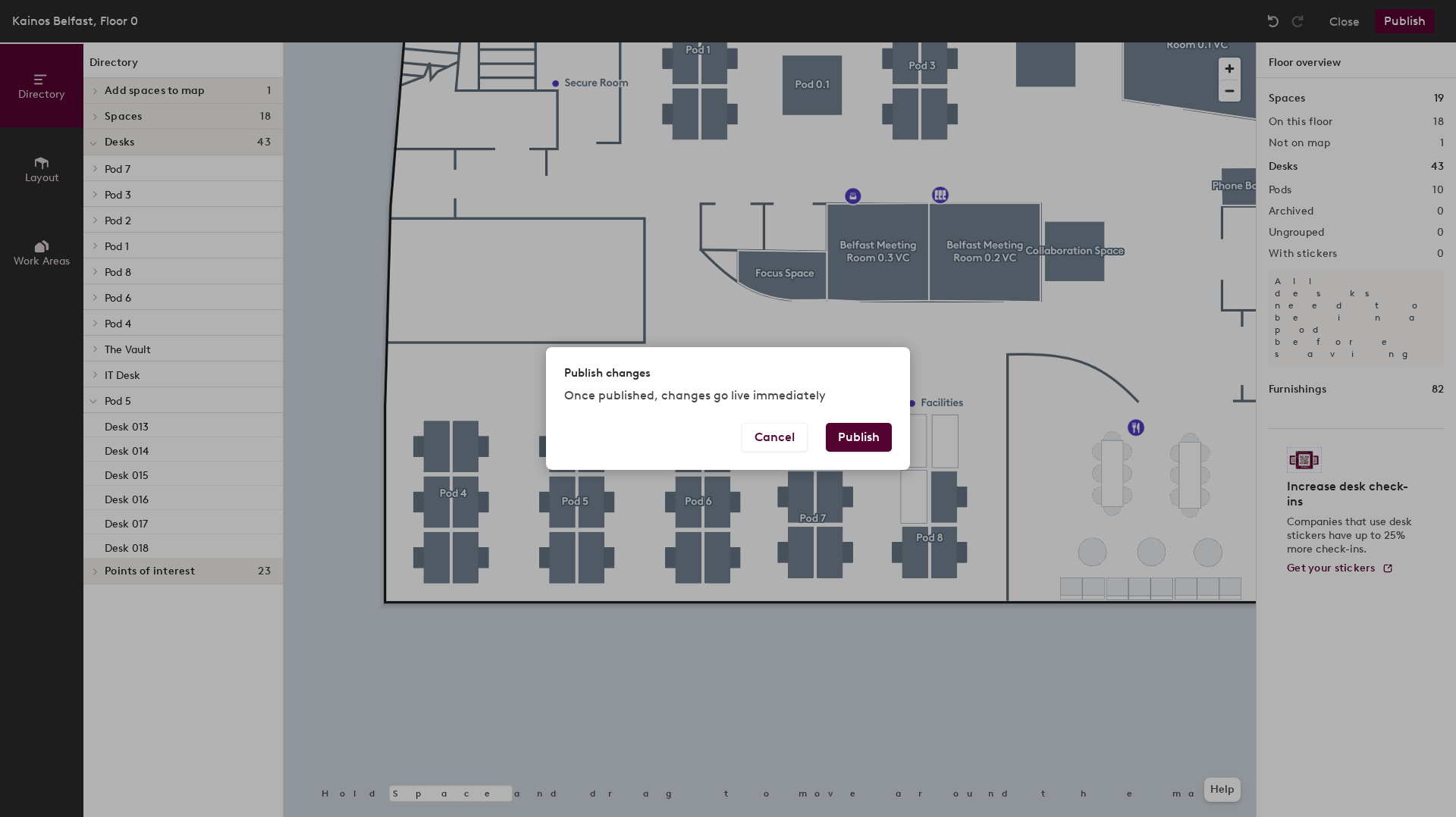
click at [856, 439] on button "Publish" at bounding box center [858, 437] width 66 height 29
